Goal: Check status: Check status

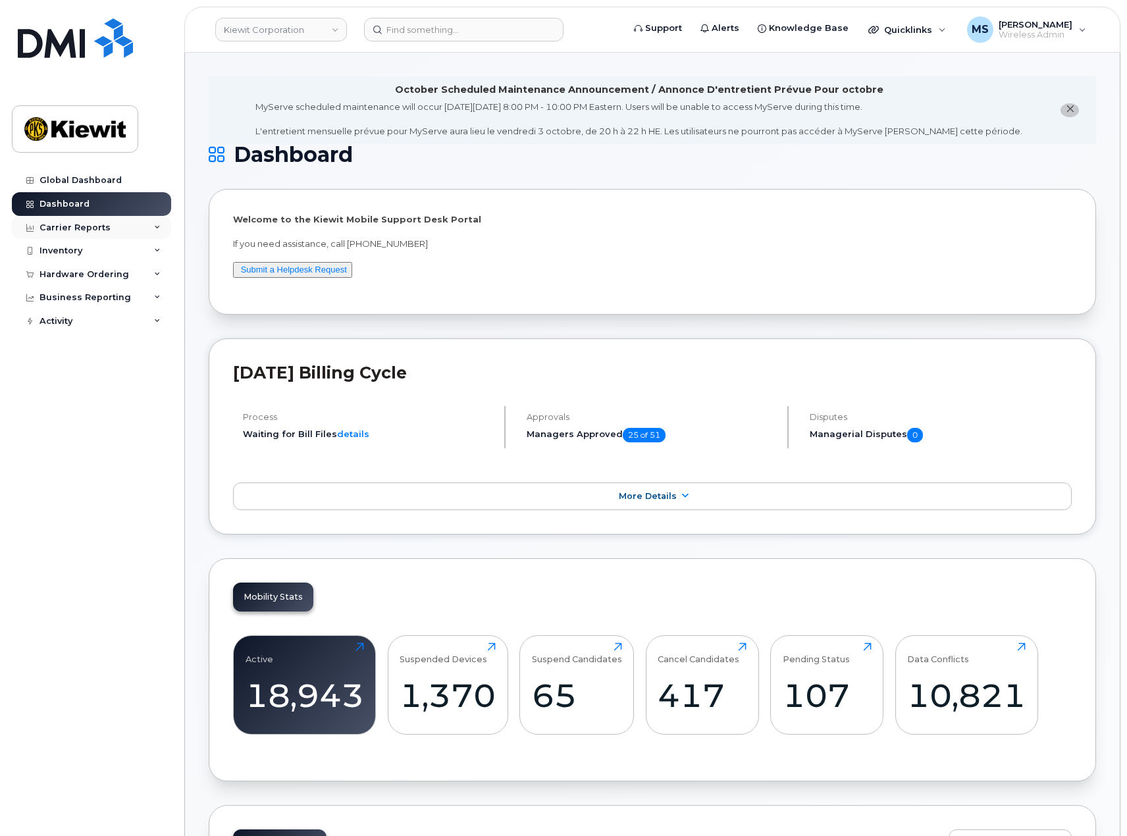
click at [82, 223] on div "Carrier Reports" at bounding box center [75, 228] width 71 height 11
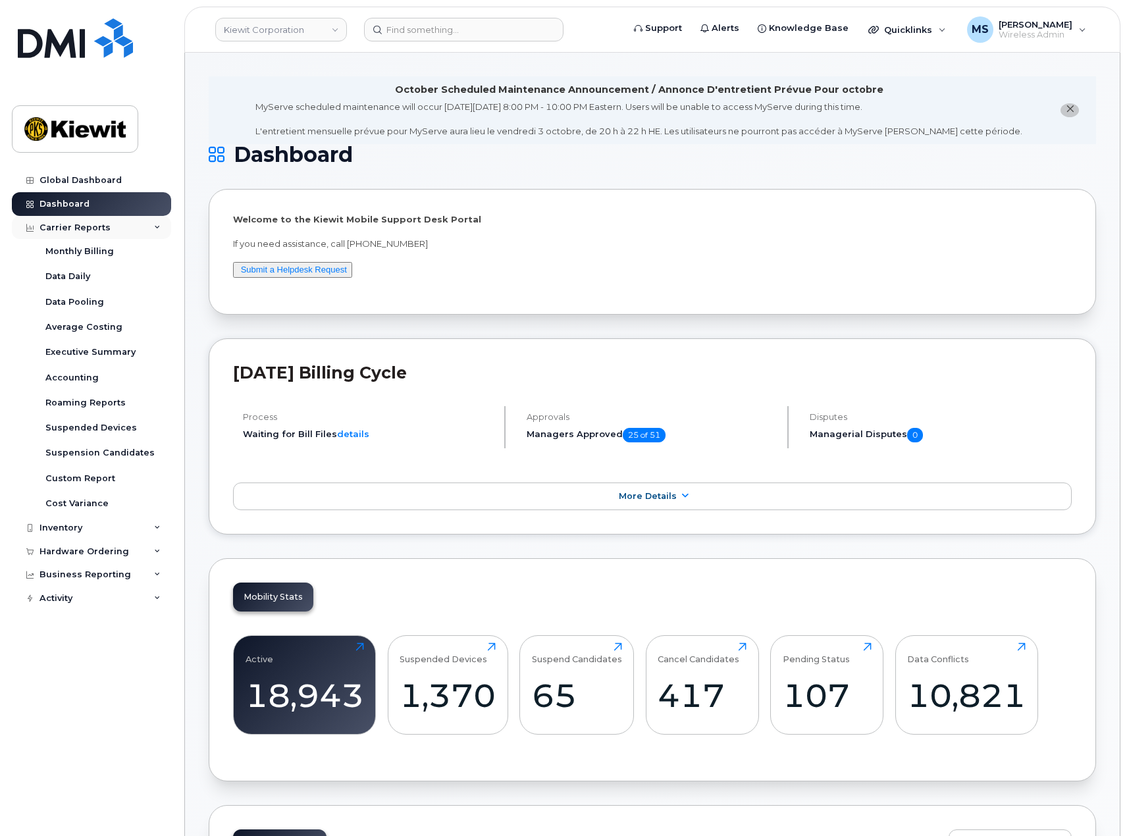
click at [82, 228] on div "Carrier Reports" at bounding box center [75, 228] width 71 height 11
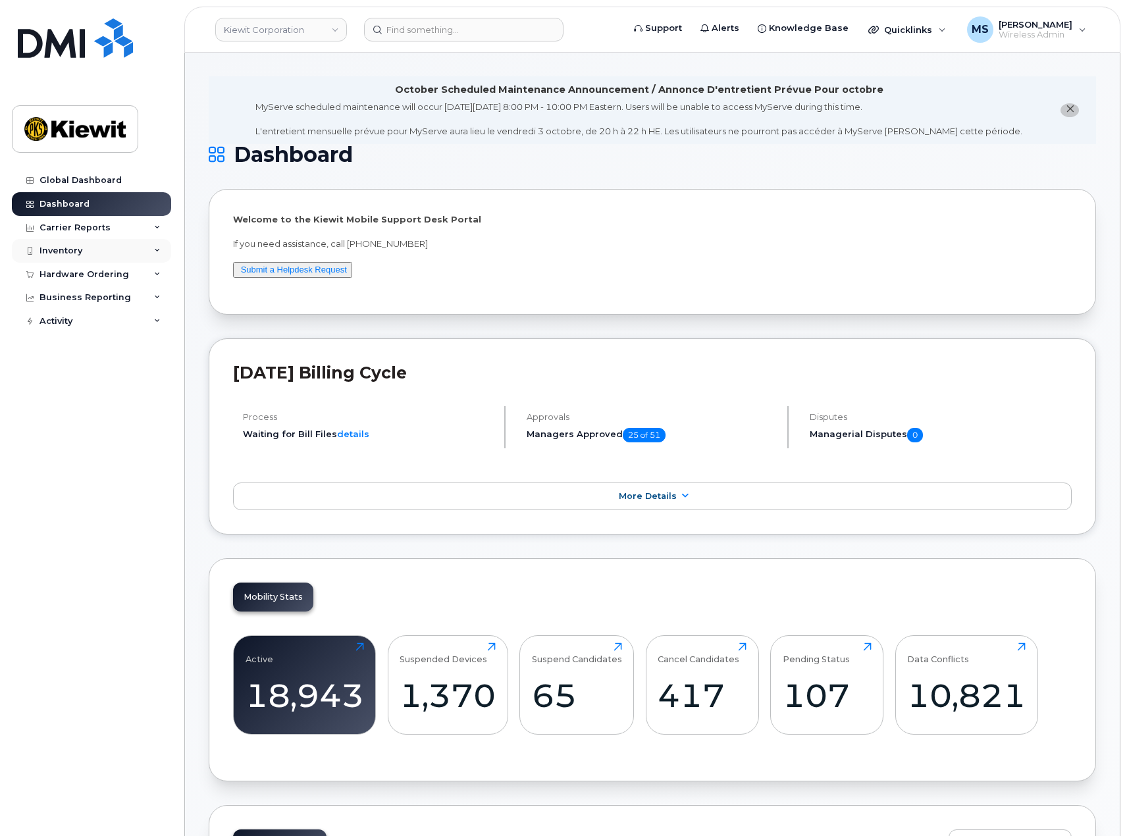
click at [80, 254] on div "Inventory" at bounding box center [61, 251] width 43 height 11
click at [95, 401] on div "Hardware Ordering" at bounding box center [85, 400] width 90 height 11
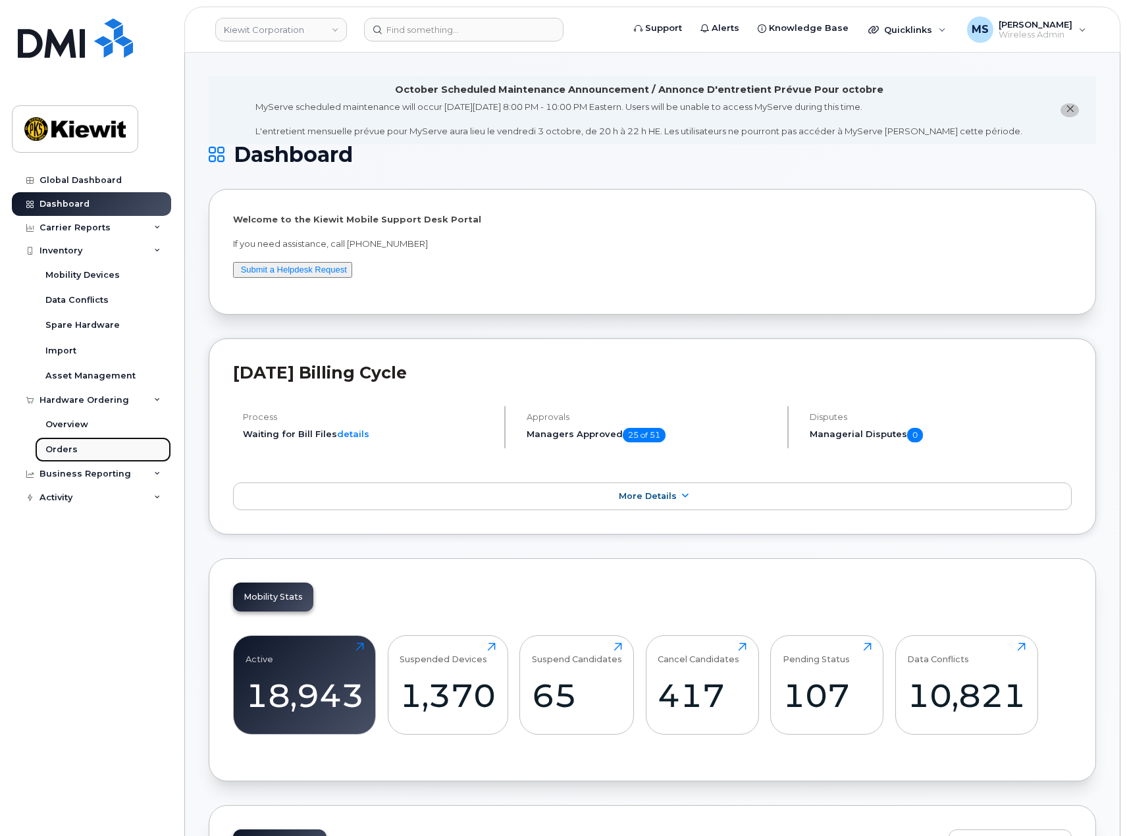
click at [75, 451] on link "Orders" at bounding box center [103, 449] width 136 height 25
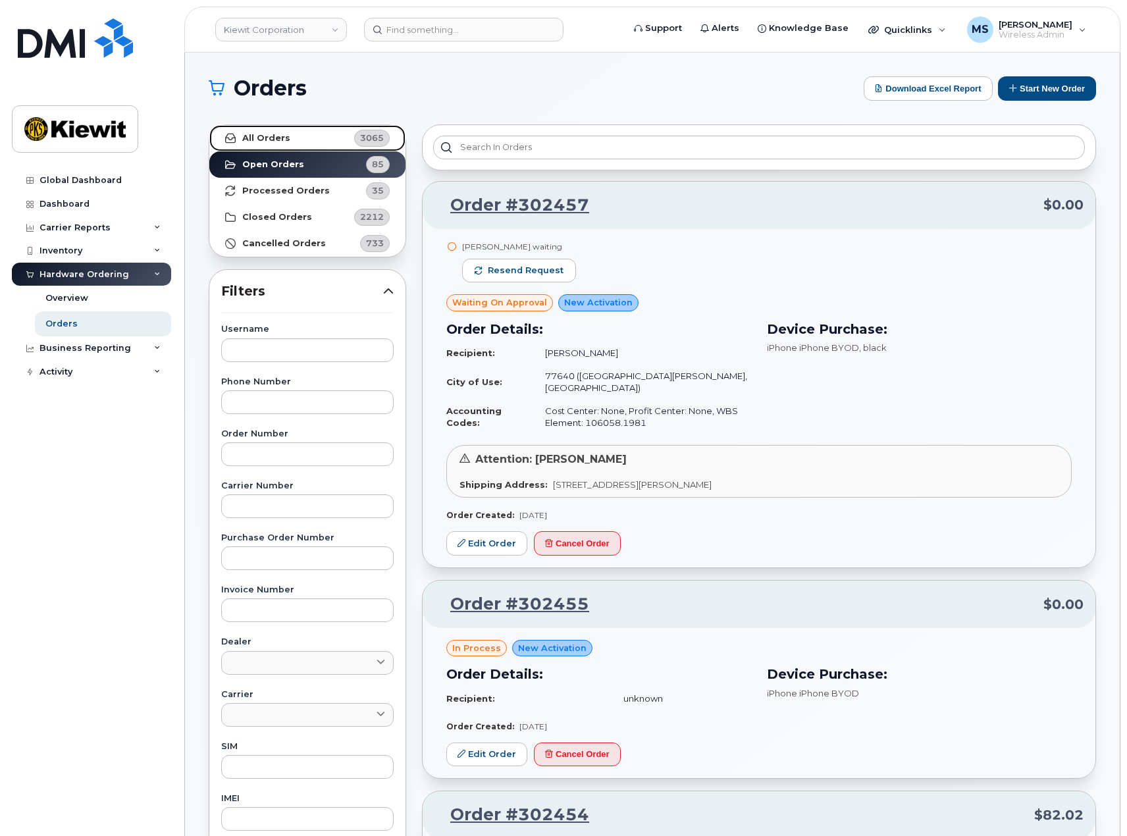
click at [261, 134] on strong "All Orders" at bounding box center [266, 138] width 48 height 11
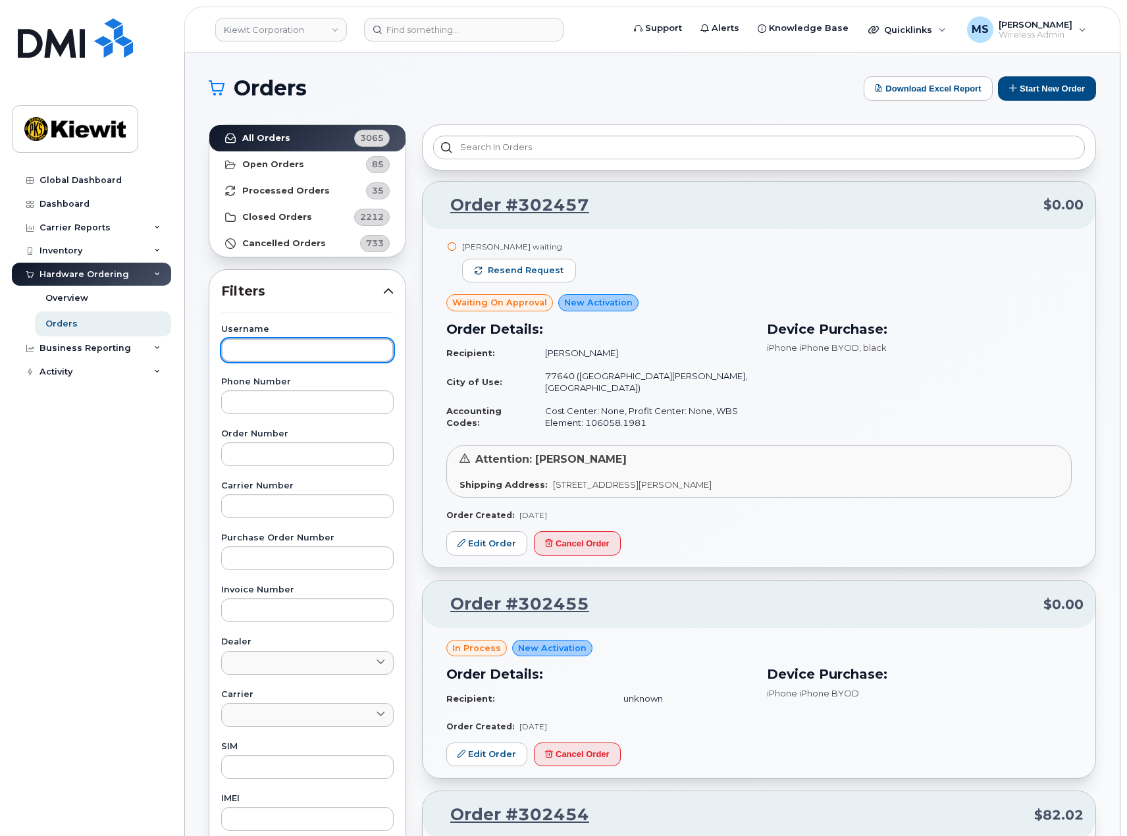
click at [250, 353] on input "text" at bounding box center [307, 350] width 173 height 24
type input "[PERSON_NAME]"
